Goal: Check status: Check status

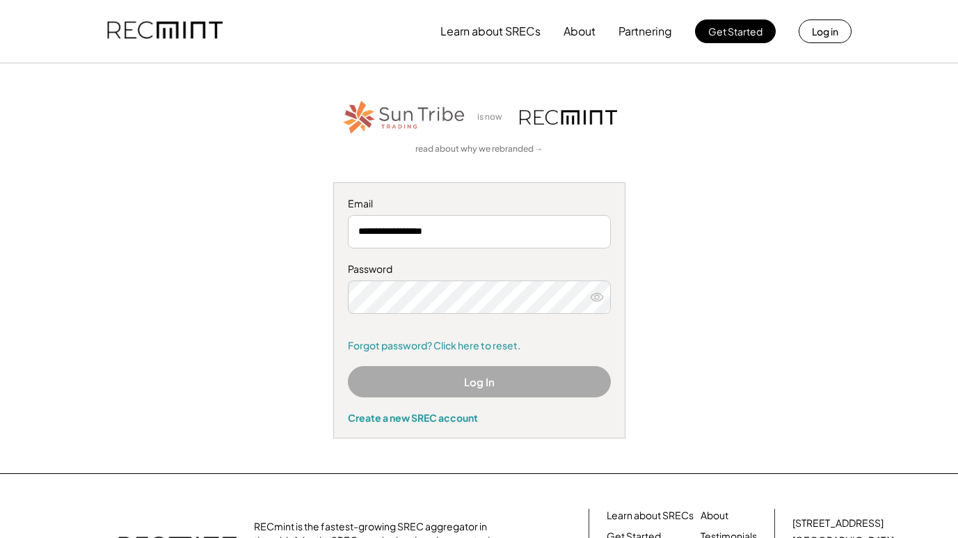
click at [466, 397] on div "Log In Create a new SREC account" at bounding box center [479, 395] width 263 height 58
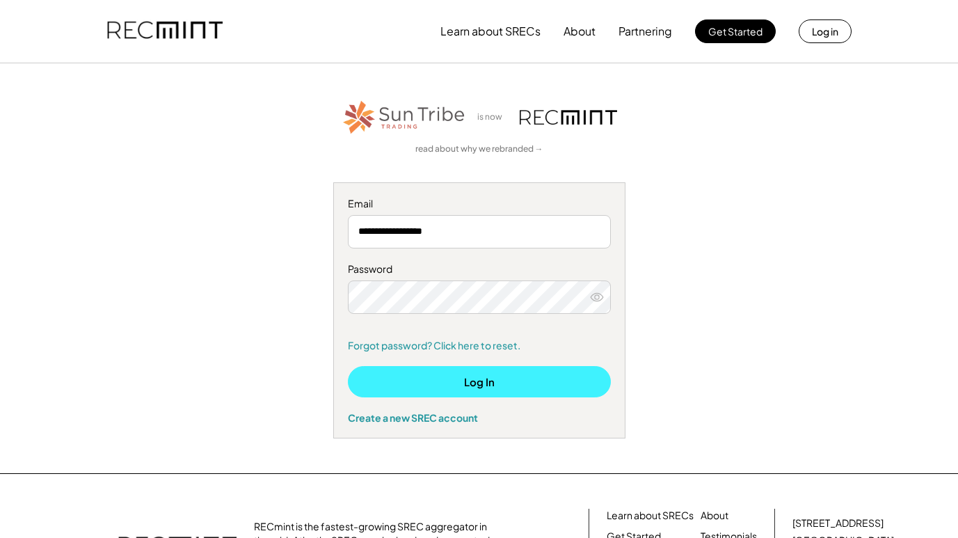
click at [477, 388] on button "Log In" at bounding box center [479, 381] width 263 height 31
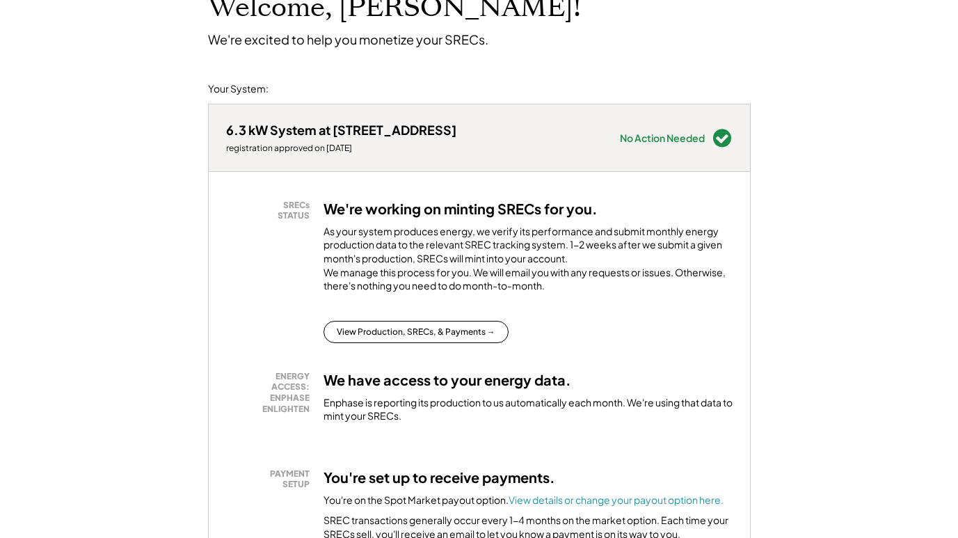
scroll to position [113, 0]
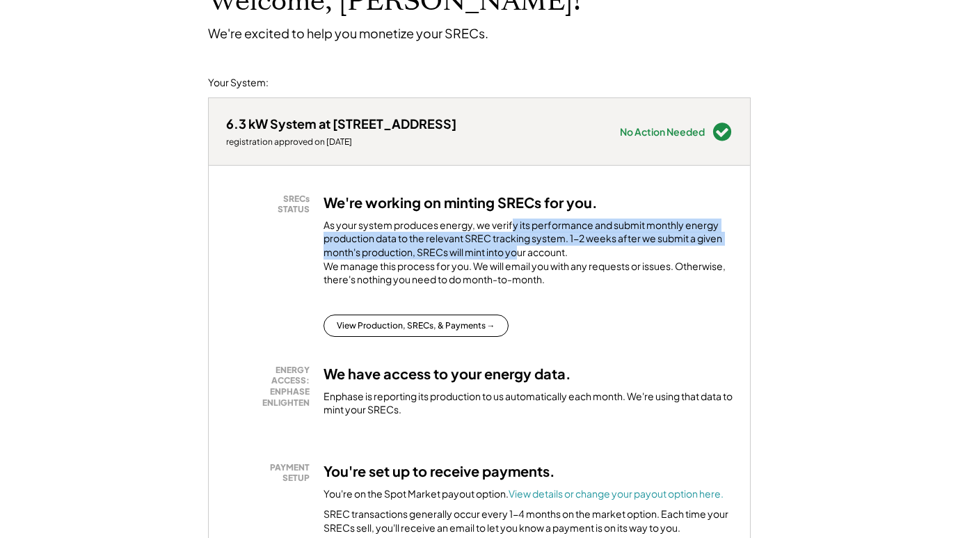
drag, startPoint x: 512, startPoint y: 226, endPoint x: 519, endPoint y: 248, distance: 23.1
click at [519, 248] on div "As your system produces energy, we verify its performance and submit monthly en…" at bounding box center [528, 256] width 409 height 75
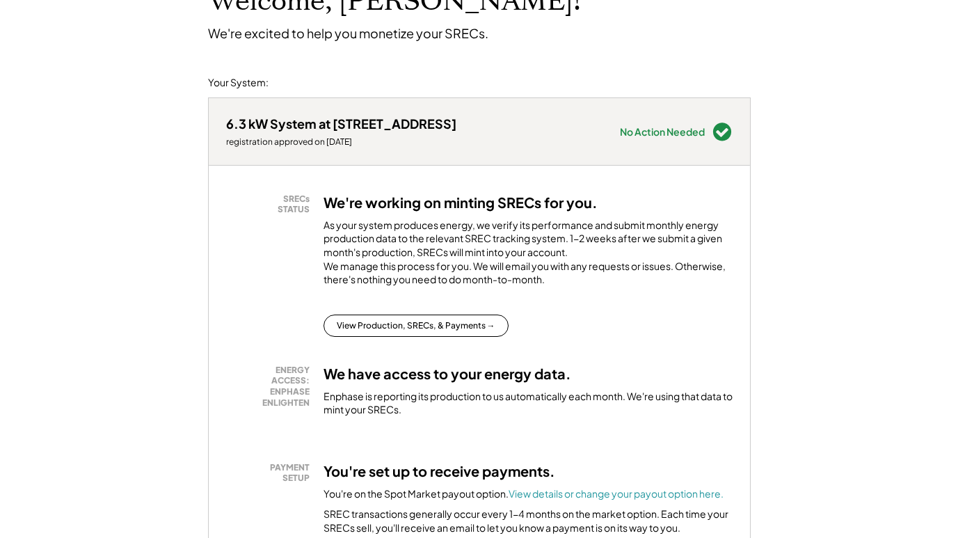
drag, startPoint x: 375, startPoint y: 251, endPoint x: 388, endPoint y: 260, distance: 15.1
click at [388, 260] on div "As your system produces energy, we verify its performance and submit monthly en…" at bounding box center [528, 256] width 409 height 75
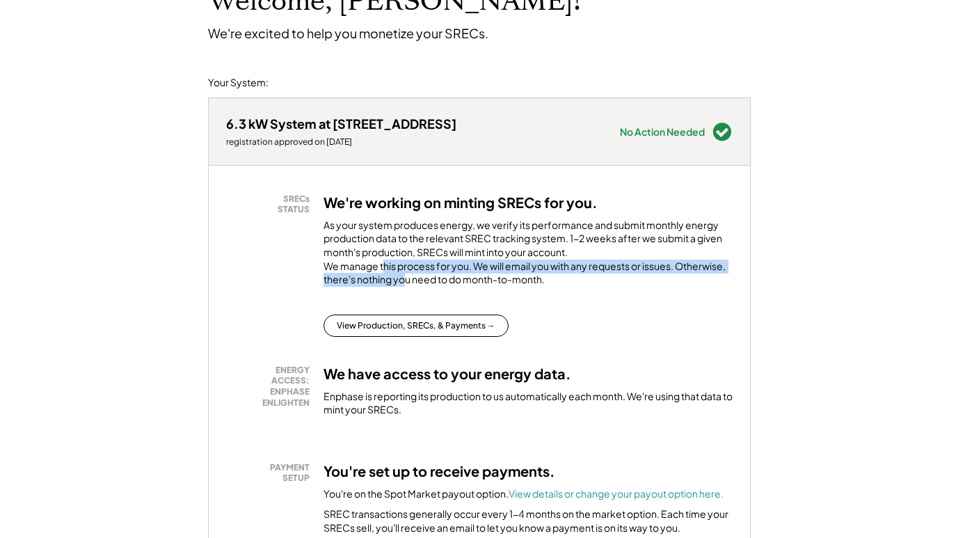
drag, startPoint x: 381, startPoint y: 280, endPoint x: 406, endPoint y: 290, distance: 27.1
click at [406, 290] on div "As your system produces energy, we verify its performance and submit monthly en…" at bounding box center [528, 256] width 409 height 75
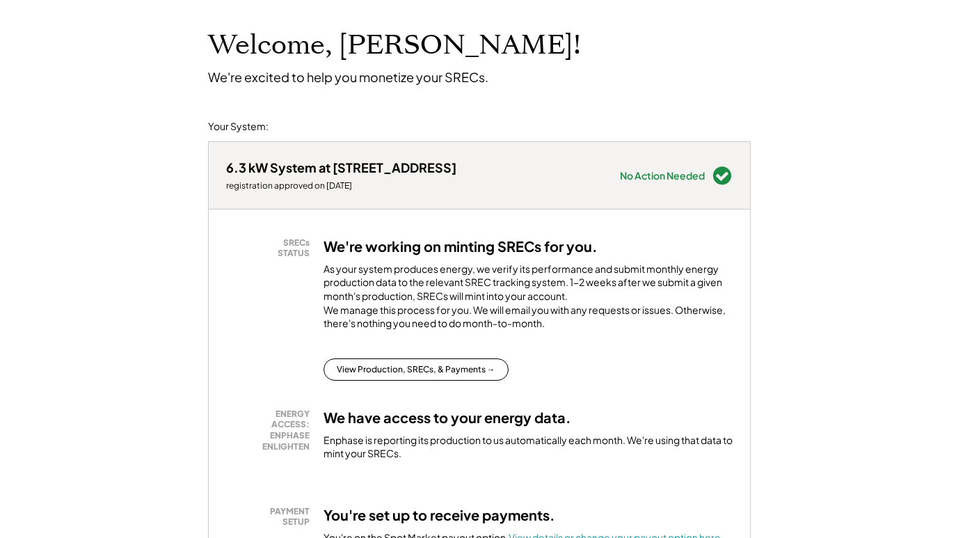
scroll to position [91, 0]
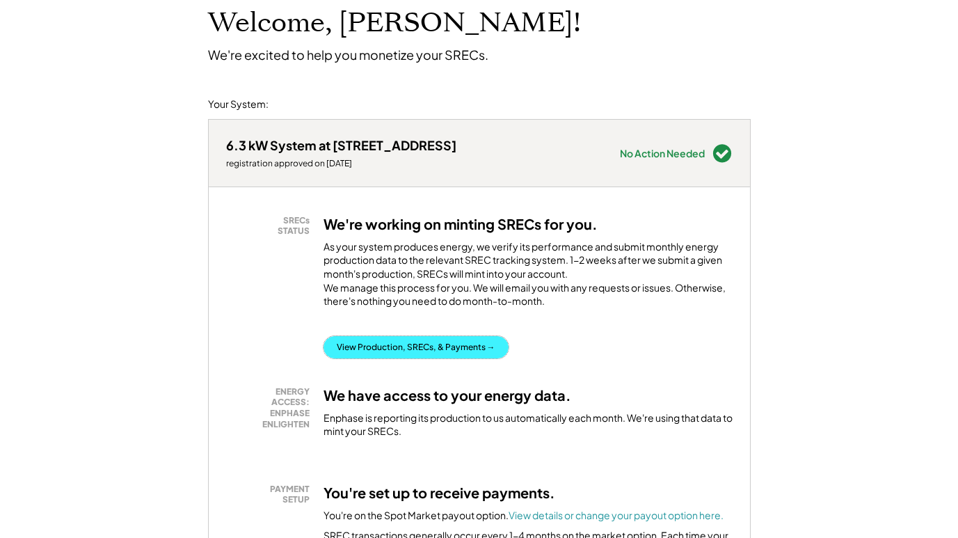
click at [403, 357] on button "View Production, SRECs, & Payments →" at bounding box center [416, 347] width 185 height 22
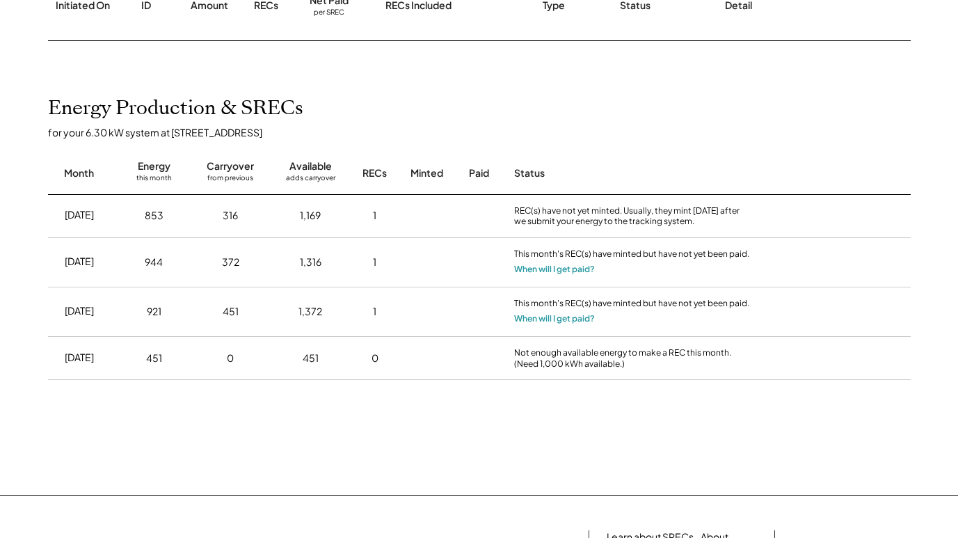
scroll to position [253, 0]
click at [577, 267] on button "When will I get paid?" at bounding box center [554, 268] width 81 height 14
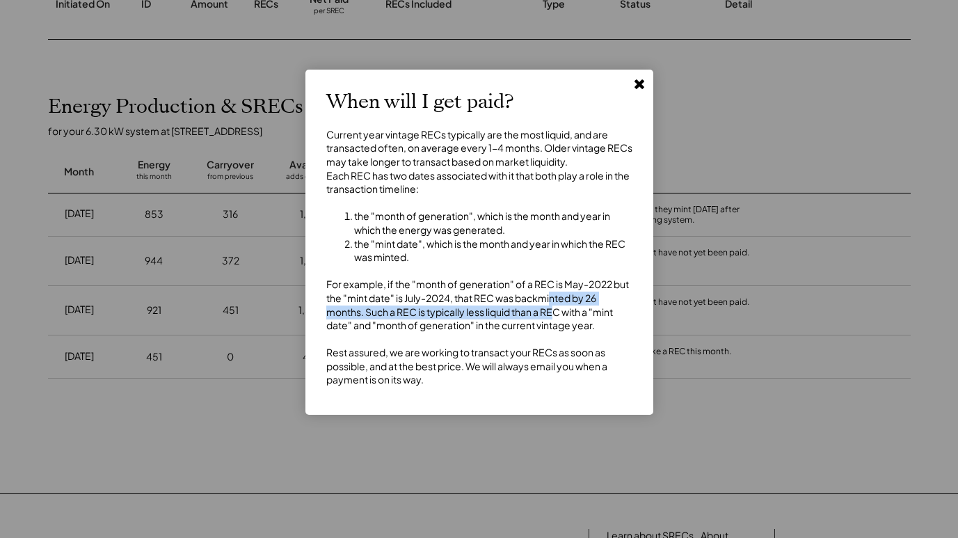
drag, startPoint x: 551, startPoint y: 314, endPoint x: 555, endPoint y: 330, distance: 16.4
click at [555, 330] on div "Current year vintage RECs typically are the most liquid, and are transacted oft…" at bounding box center [479, 257] width 306 height 259
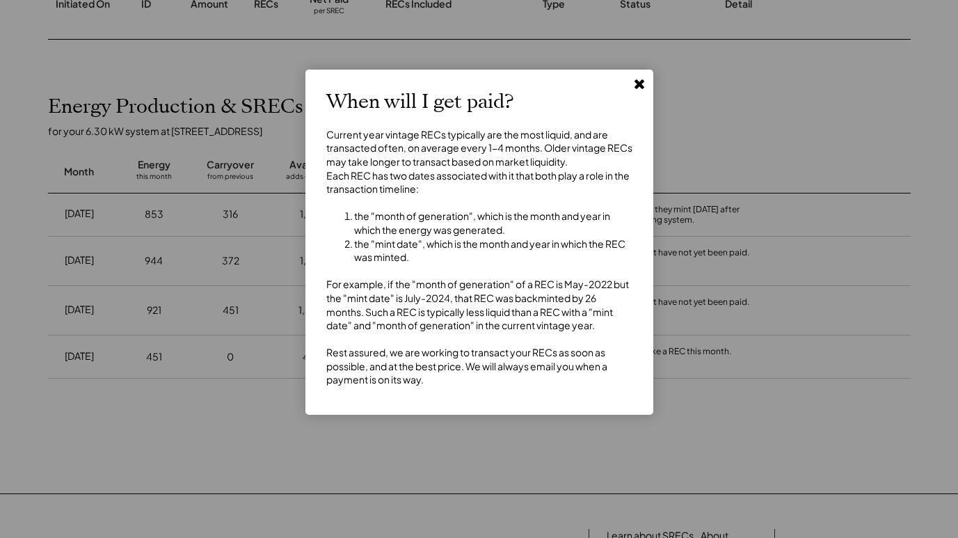
click at [638, 89] on icon at bounding box center [640, 84] width 14 height 14
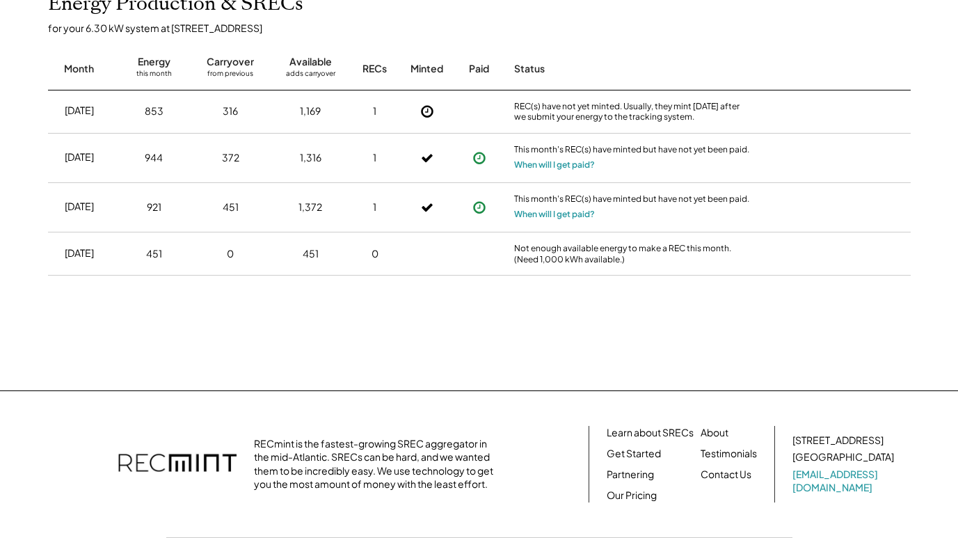
scroll to position [288, 0]
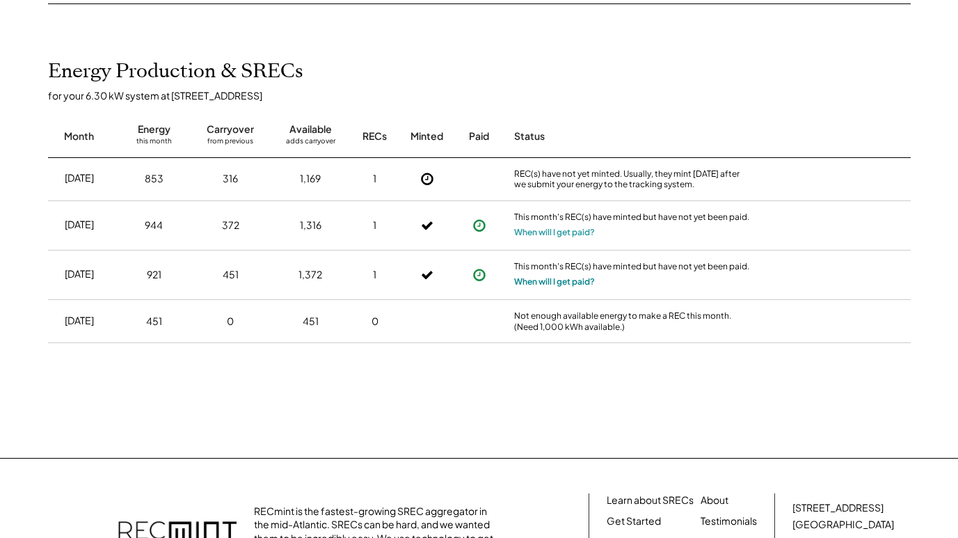
click at [551, 283] on button "When will I get paid?" at bounding box center [554, 282] width 81 height 14
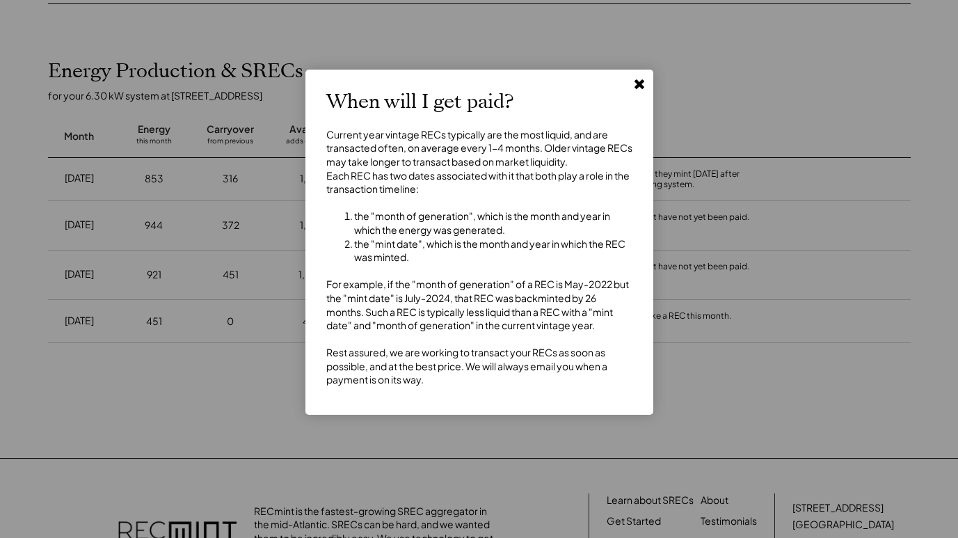
click at [639, 84] on use at bounding box center [640, 84] width 10 height 10
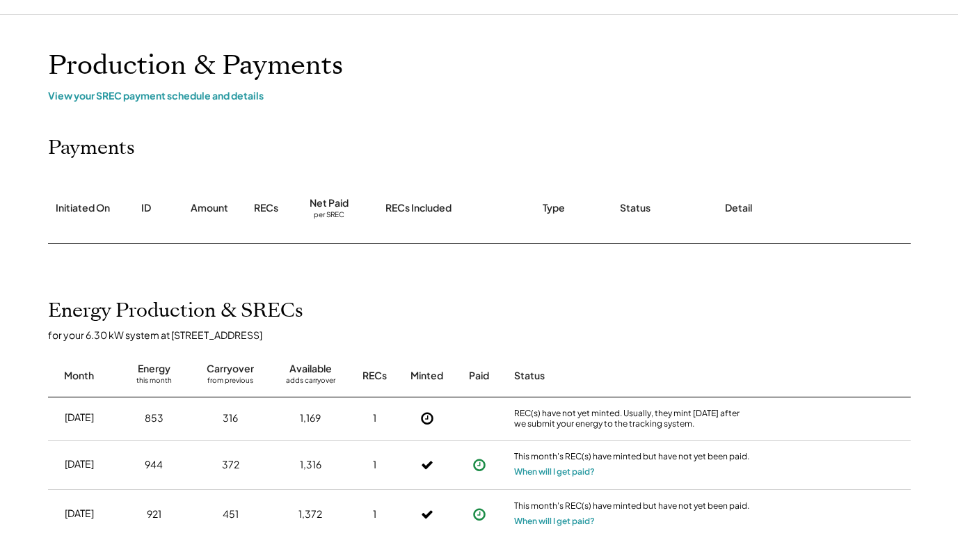
scroll to position [0, 0]
